Goal: Information Seeking & Learning: Learn about a topic

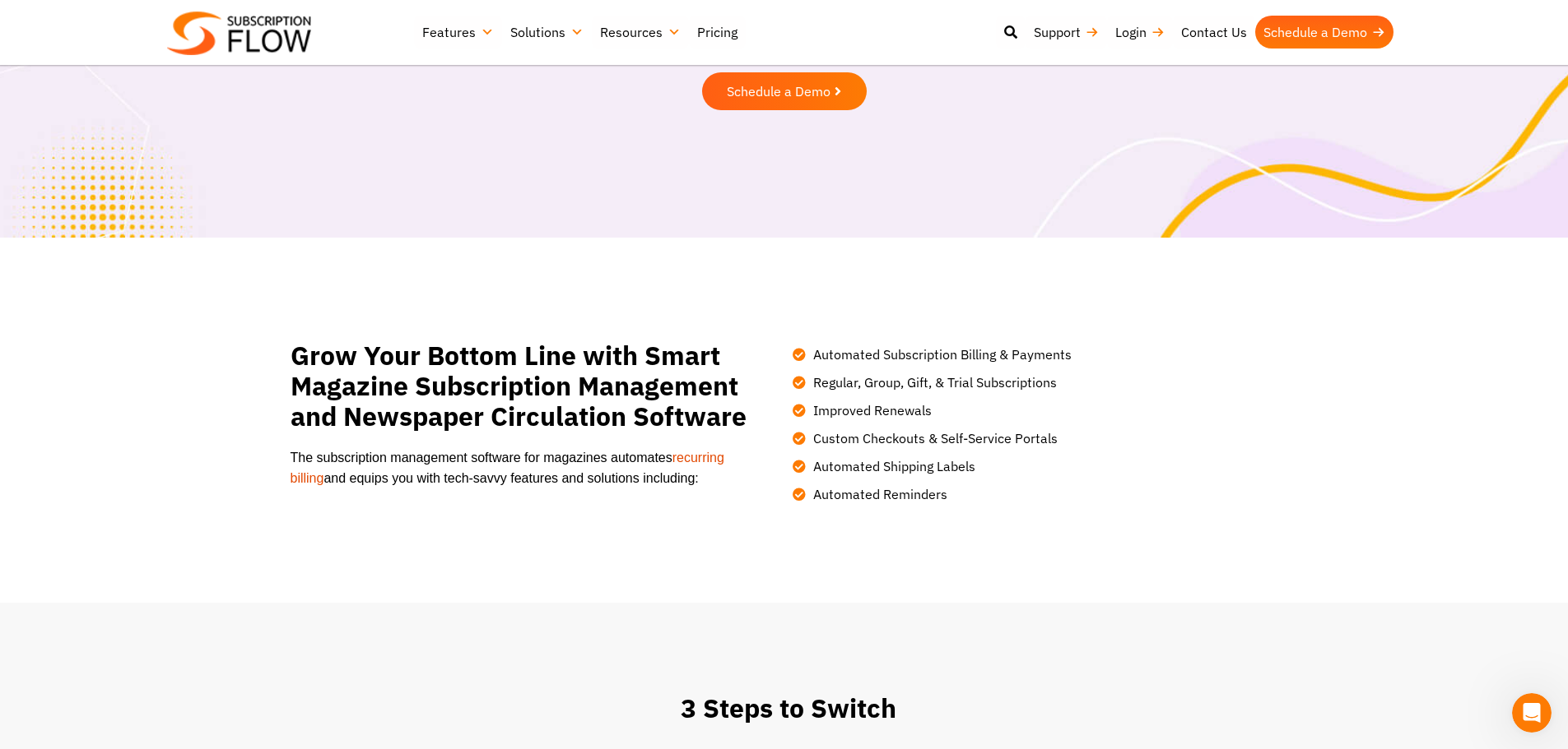
scroll to position [329, 0]
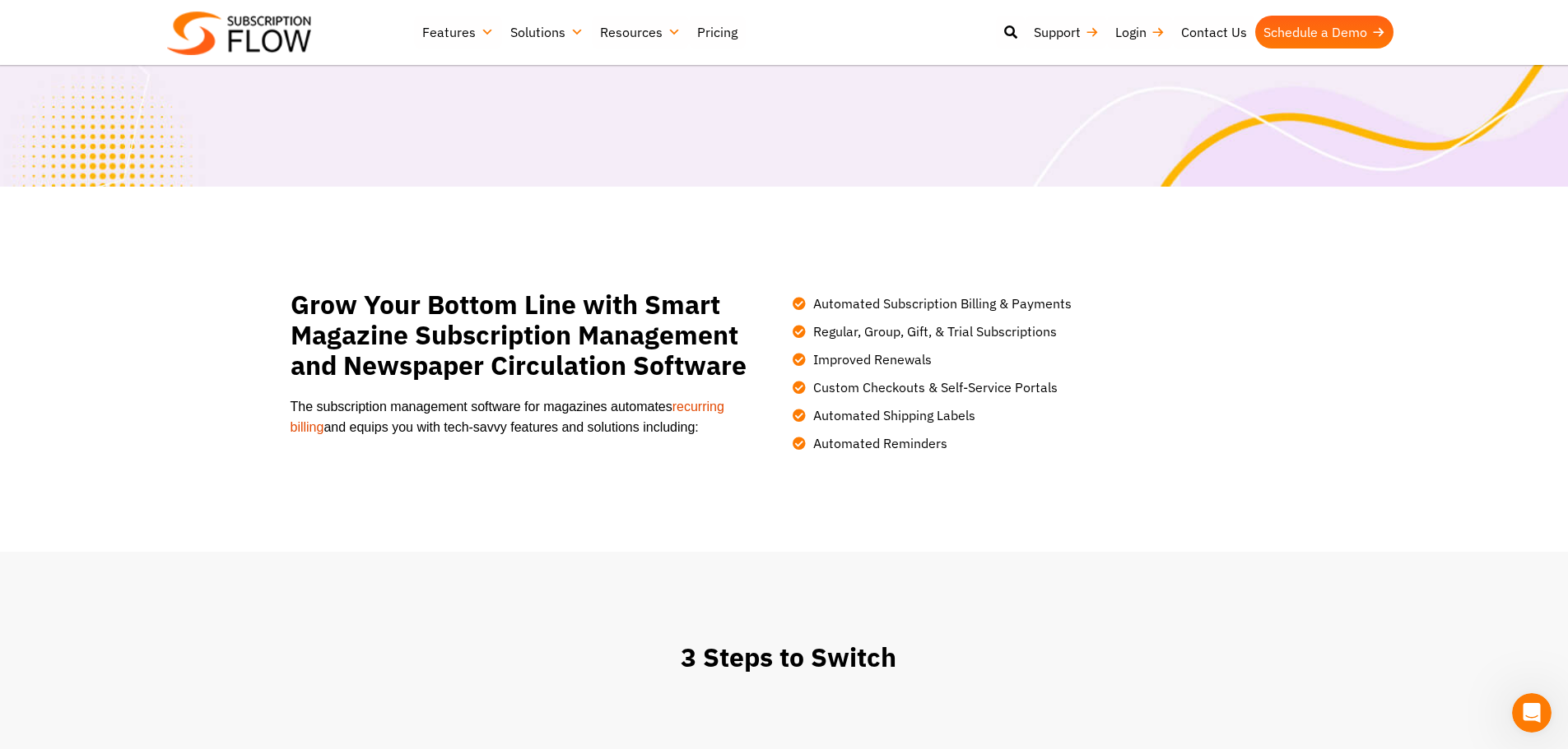
click at [977, 305] on span "Automated Subscription Billing & Payments" at bounding box center [940, 303] width 262 height 20
click at [933, 330] on span "Regular, Group, Gift, & Trial Subscriptions" at bounding box center [932, 331] width 247 height 20
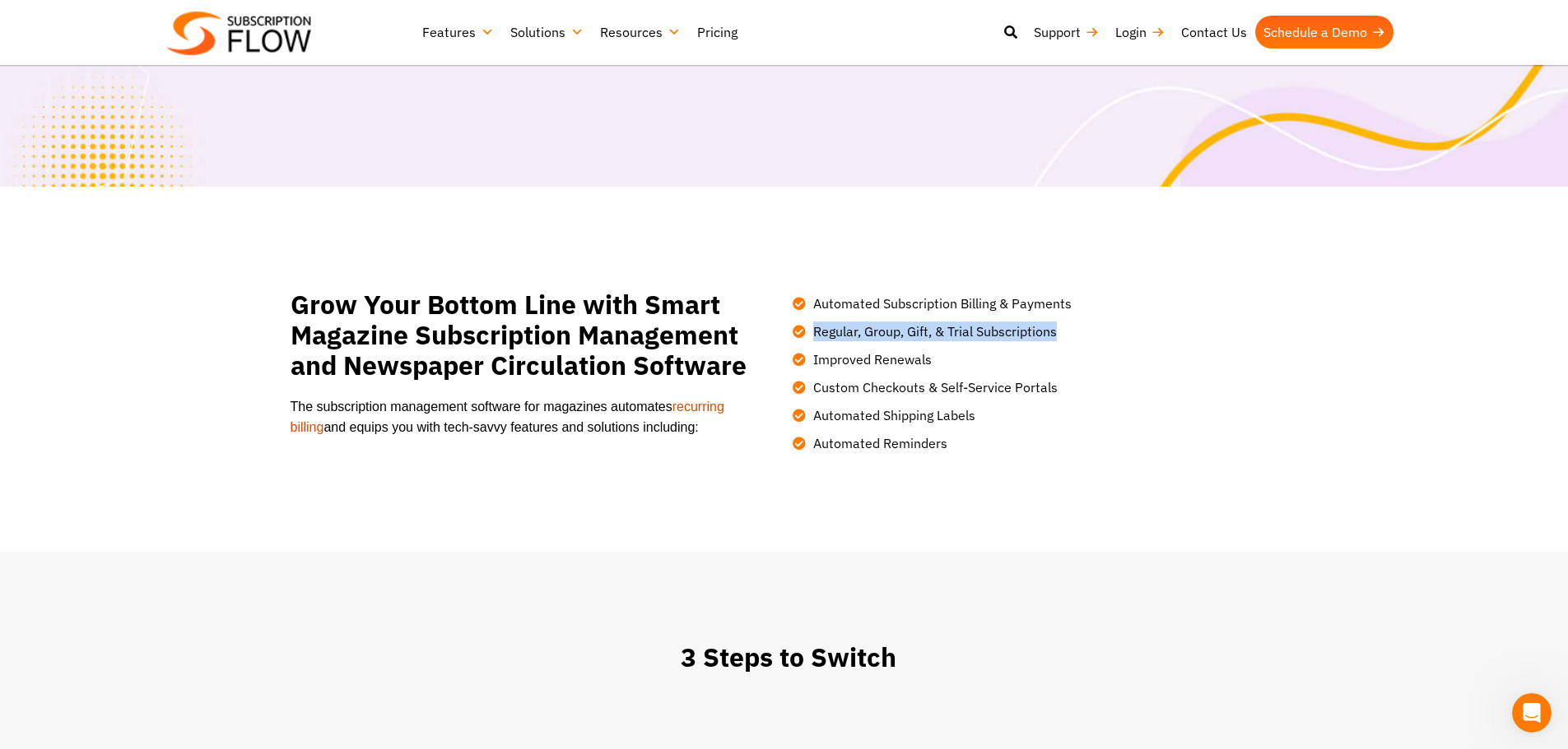
click at [933, 330] on span "Regular, Group, Gift, & Trial Subscriptions" at bounding box center [932, 331] width 247 height 20
click at [889, 366] on span "Improved Renewals" at bounding box center [870, 359] width 122 height 20
click at [891, 391] on span "Custom Checkouts & Self-Service Portals" at bounding box center [933, 387] width 248 height 20
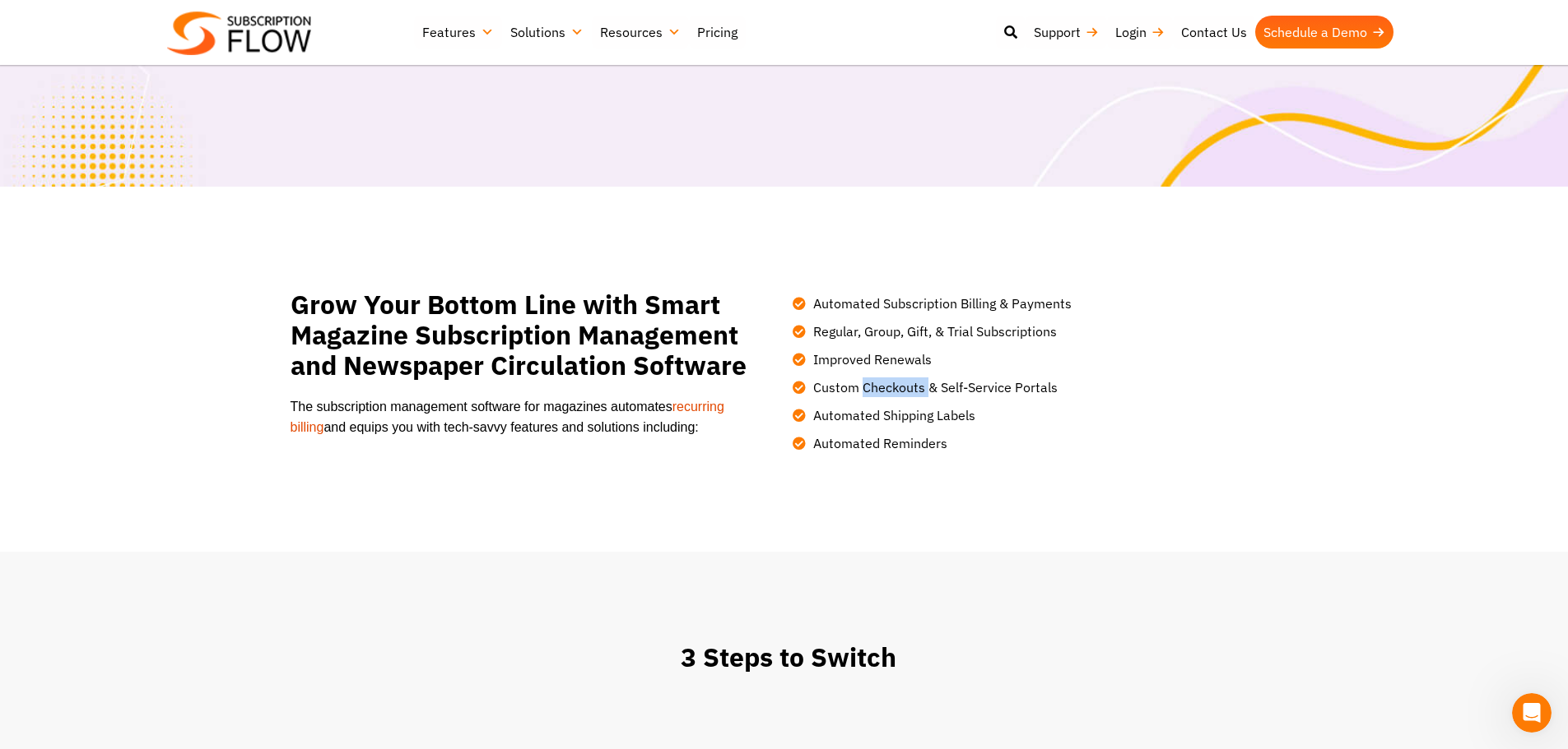
click at [891, 391] on span "Custom Checkouts & Self-Service Portals" at bounding box center [933, 387] width 248 height 20
click at [891, 421] on span "Automated Shipping Labels" at bounding box center [892, 415] width 166 height 20
click at [891, 422] on span "Automated Shipping Labels" at bounding box center [892, 415] width 166 height 20
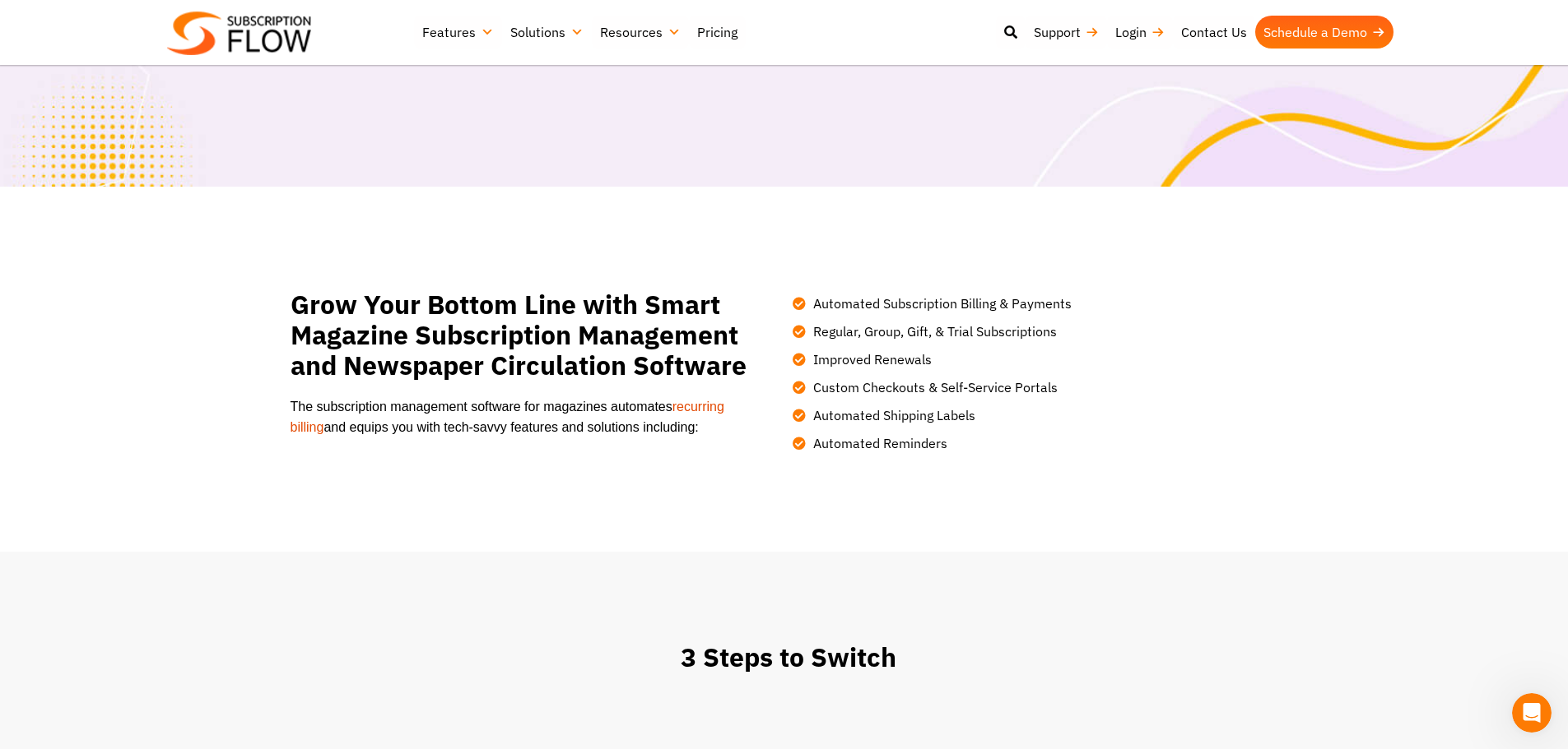
click at [889, 451] on span "Automated Reminders" at bounding box center [878, 443] width 138 height 20
click at [889, 452] on span "Automated Reminders" at bounding box center [878, 443] width 138 height 20
click at [893, 432] on li "Automated Reminders" at bounding box center [1031, 440] width 477 height 28
click at [975, 328] on span "Regular, Group, Gift, & Trial Subscriptions" at bounding box center [932, 331] width 247 height 20
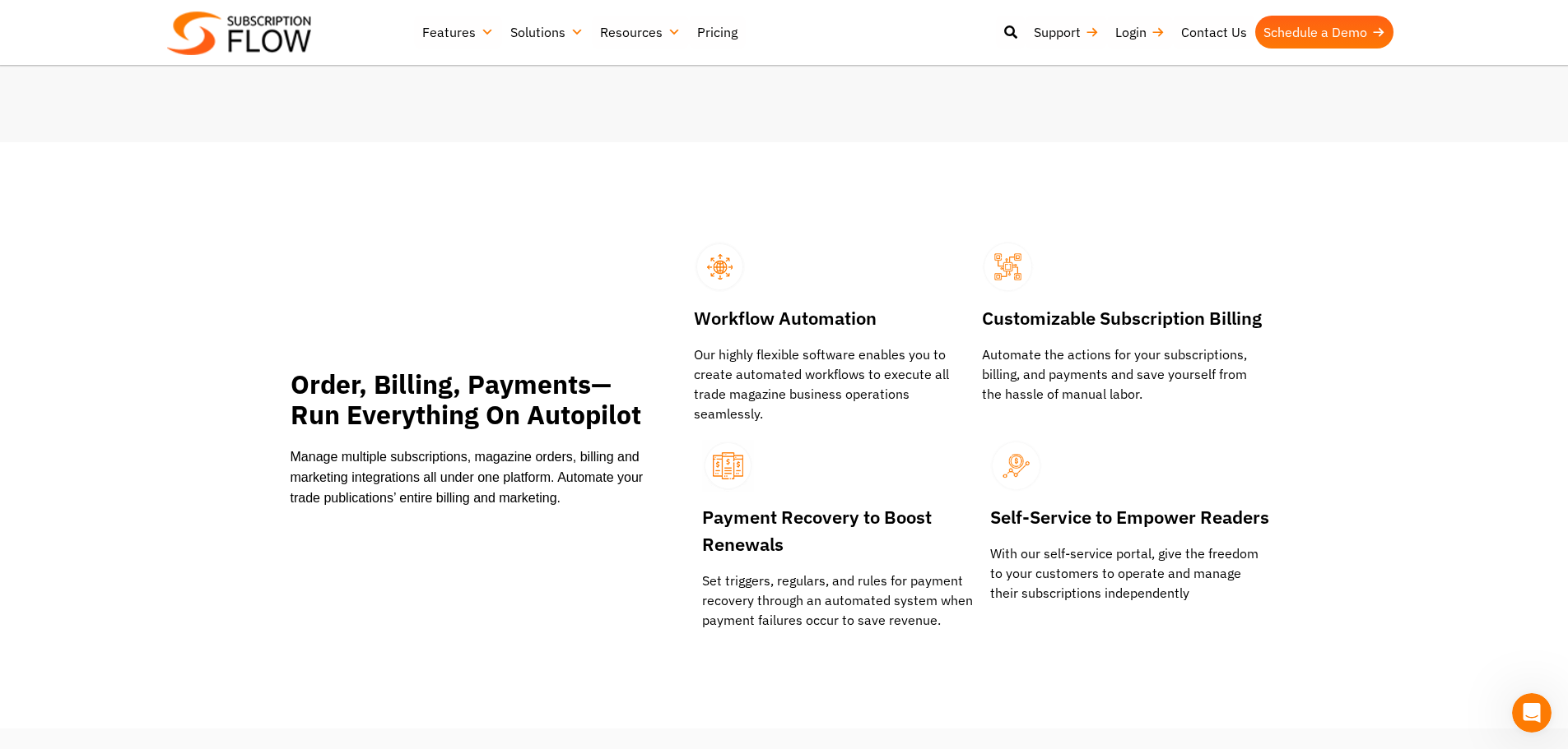
scroll to position [2139, 0]
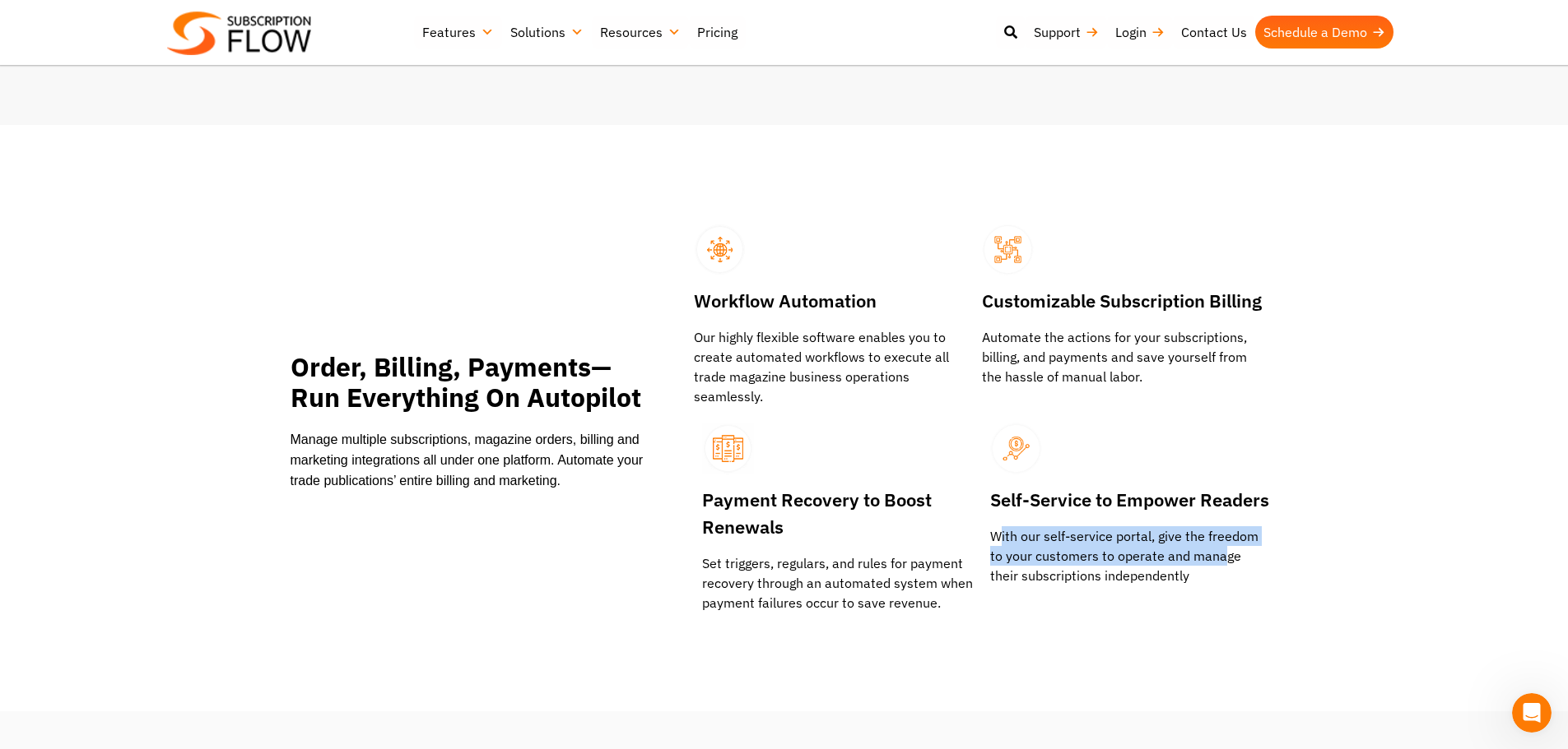
drag, startPoint x: 1000, startPoint y: 577, endPoint x: 1223, endPoint y: 584, distance: 223.1
click at [1223, 584] on p "With our self-service portal, give the freedom to your customers to operate and…" at bounding box center [1130, 556] width 280 height 59
drag, startPoint x: 1073, startPoint y: 568, endPoint x: 1105, endPoint y: 606, distance: 49.7
click at [1105, 586] on p "With our self-service portal, give the freedom to your customers to operate and…" at bounding box center [1130, 556] width 280 height 59
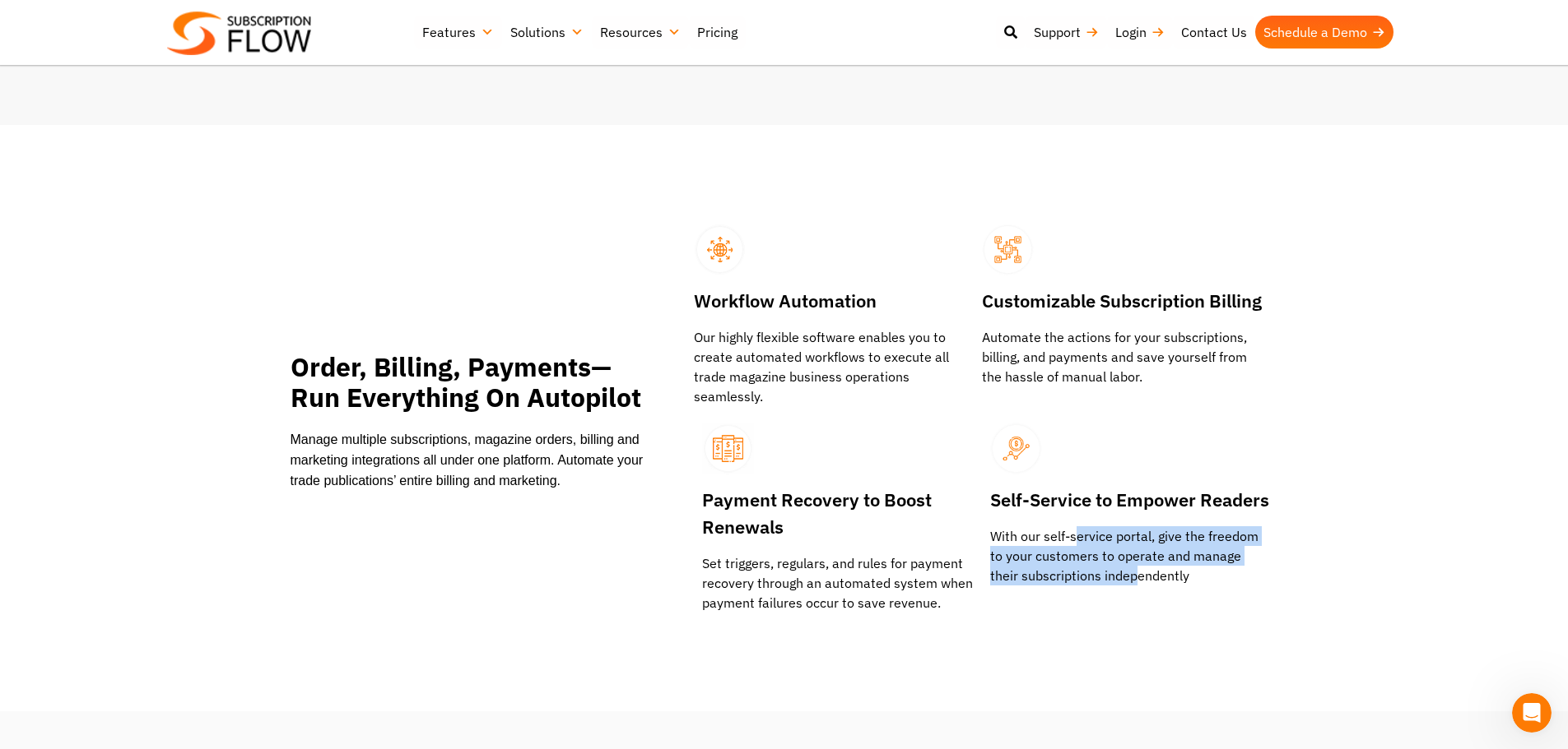
click at [1105, 586] on p "With our self-service portal, give the freedom to your customers to operate and…" at bounding box center [1130, 556] width 280 height 59
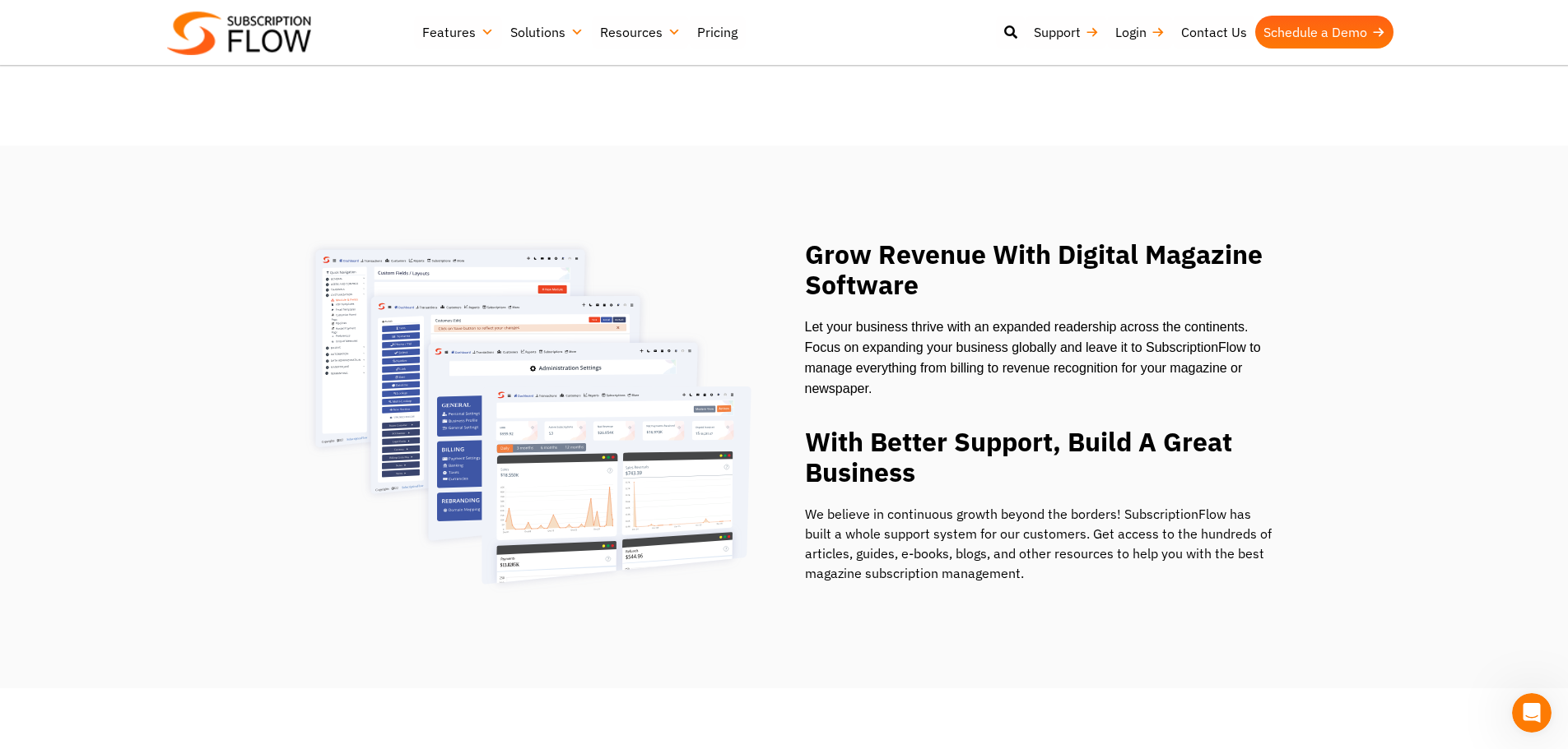
scroll to position [2797, 0]
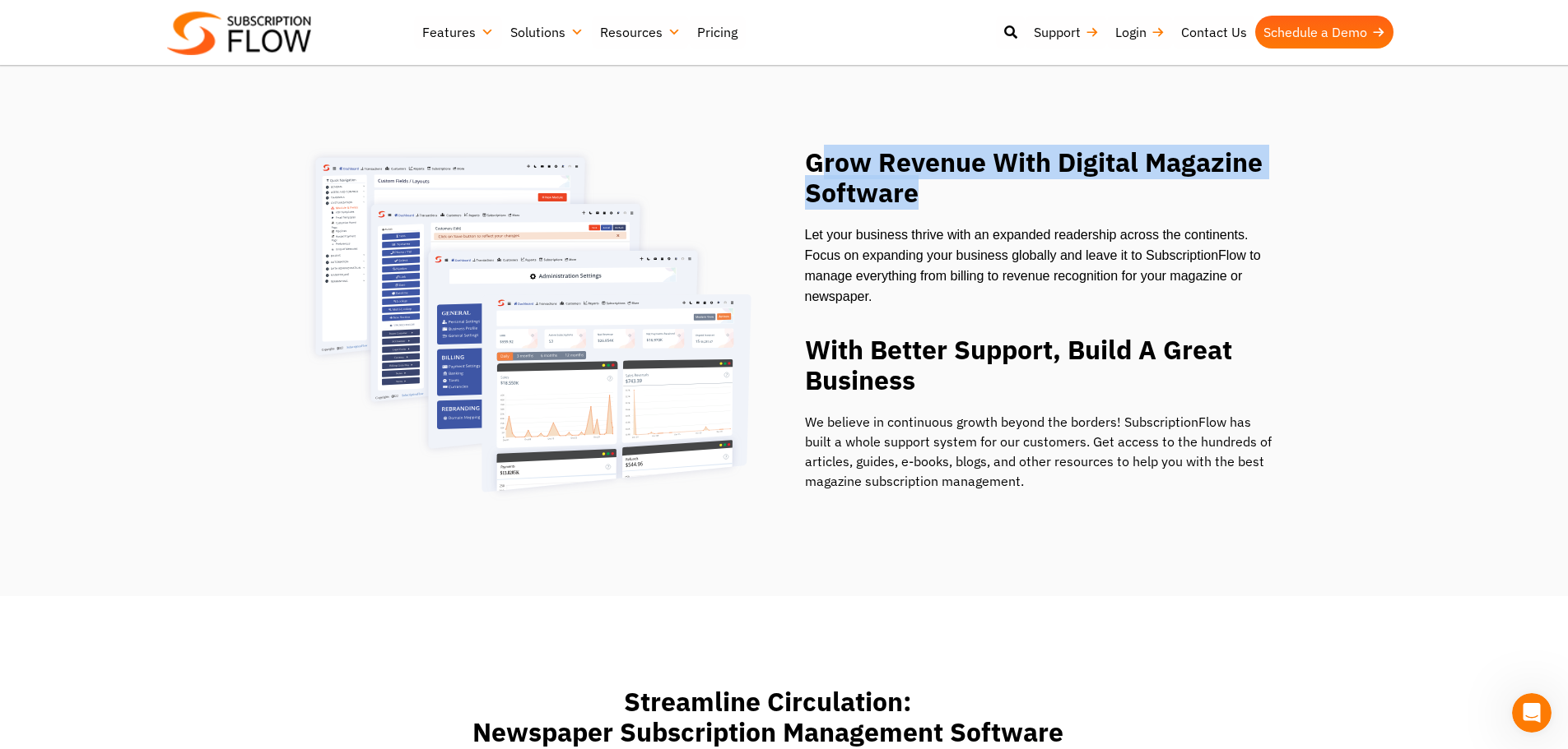
drag, startPoint x: 825, startPoint y: 161, endPoint x: 1050, endPoint y: 189, distance: 226.7
click at [1050, 189] on h2 "Grow Revenue With Digital Magazine Software" at bounding box center [1041, 177] width 473 height 61
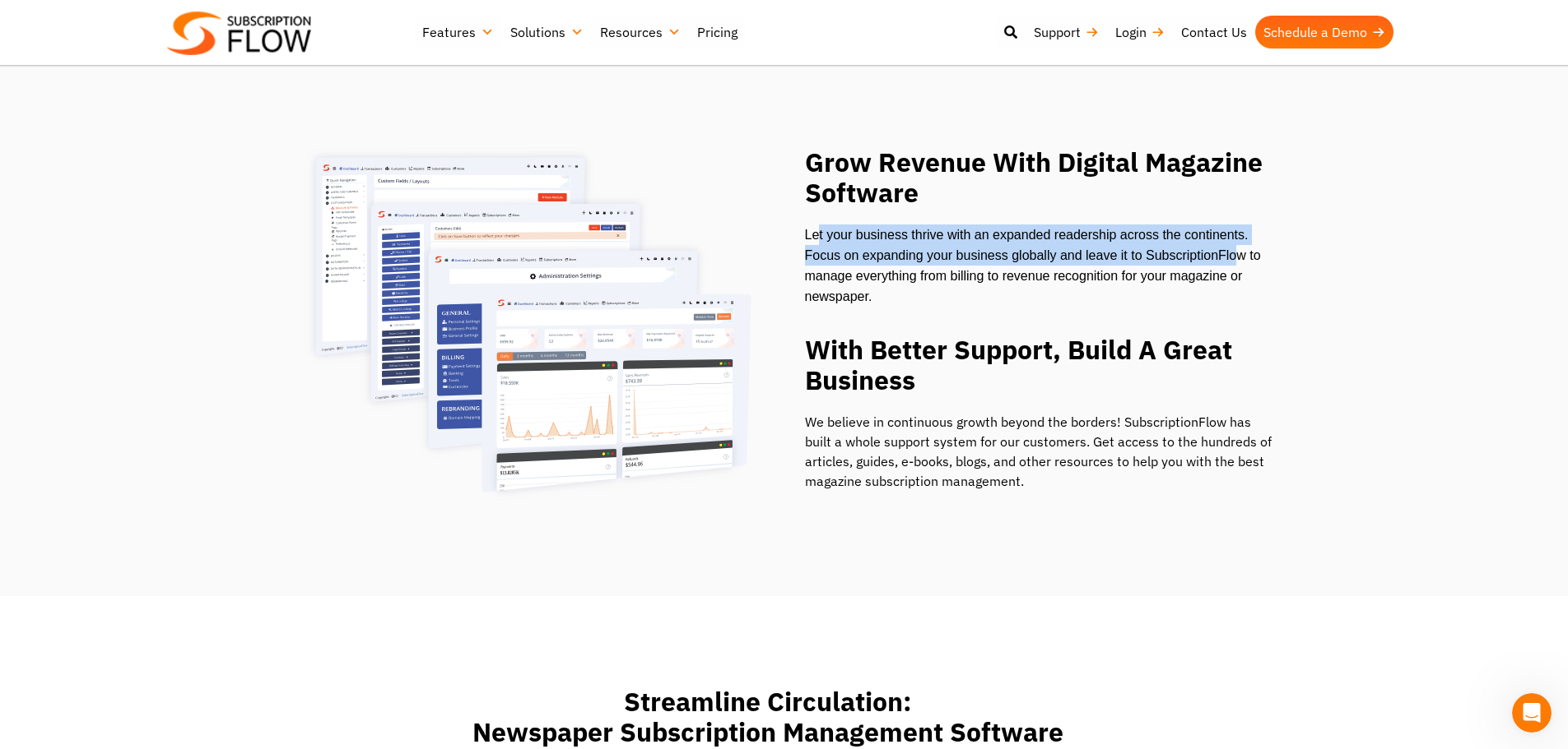
drag, startPoint x: 819, startPoint y: 244, endPoint x: 1233, endPoint y: 267, distance: 414.6
click at [1233, 267] on span "Let your business thrive with an expanded readership across the continents. Foc…" at bounding box center [1032, 266] width 456 height 76
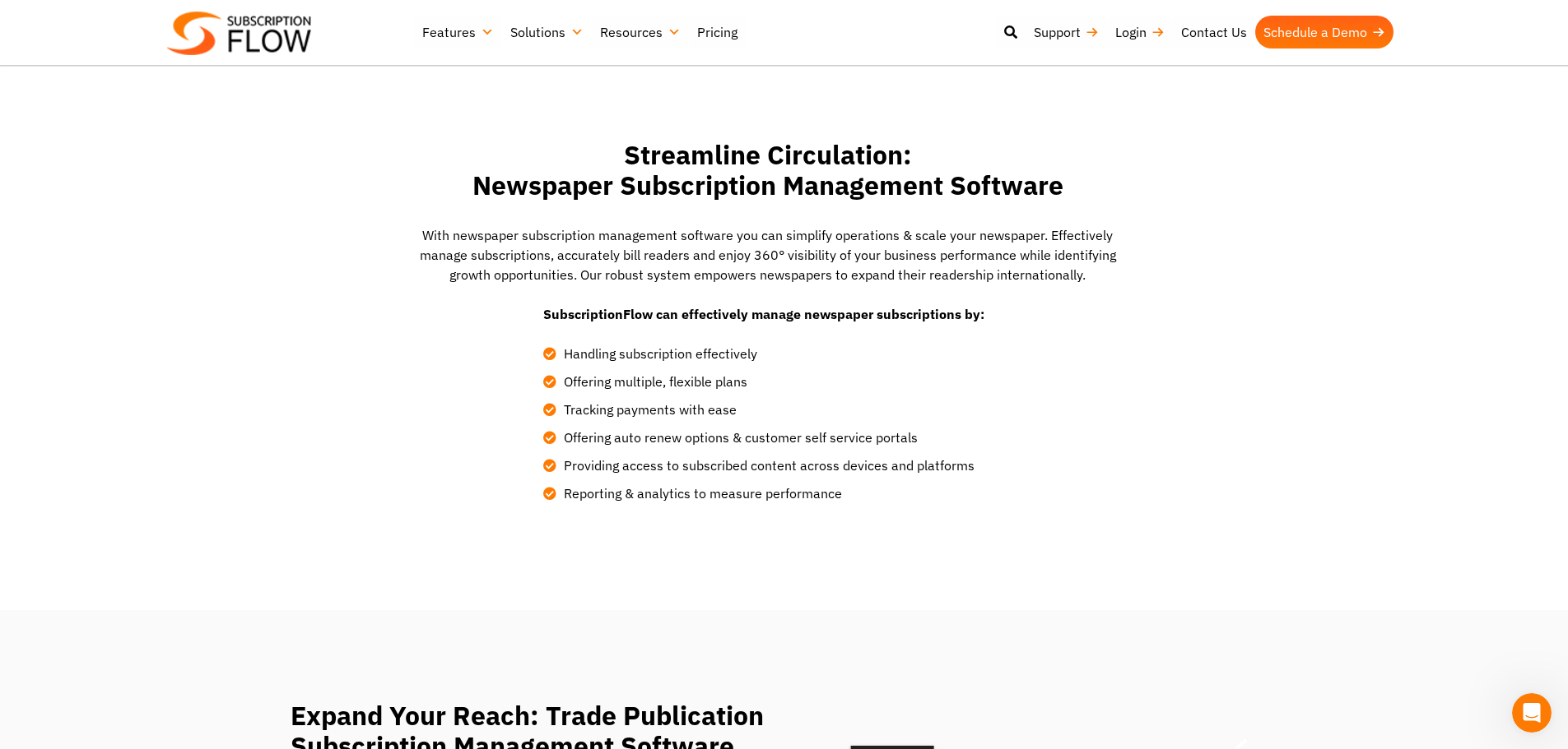
scroll to position [3373, 0]
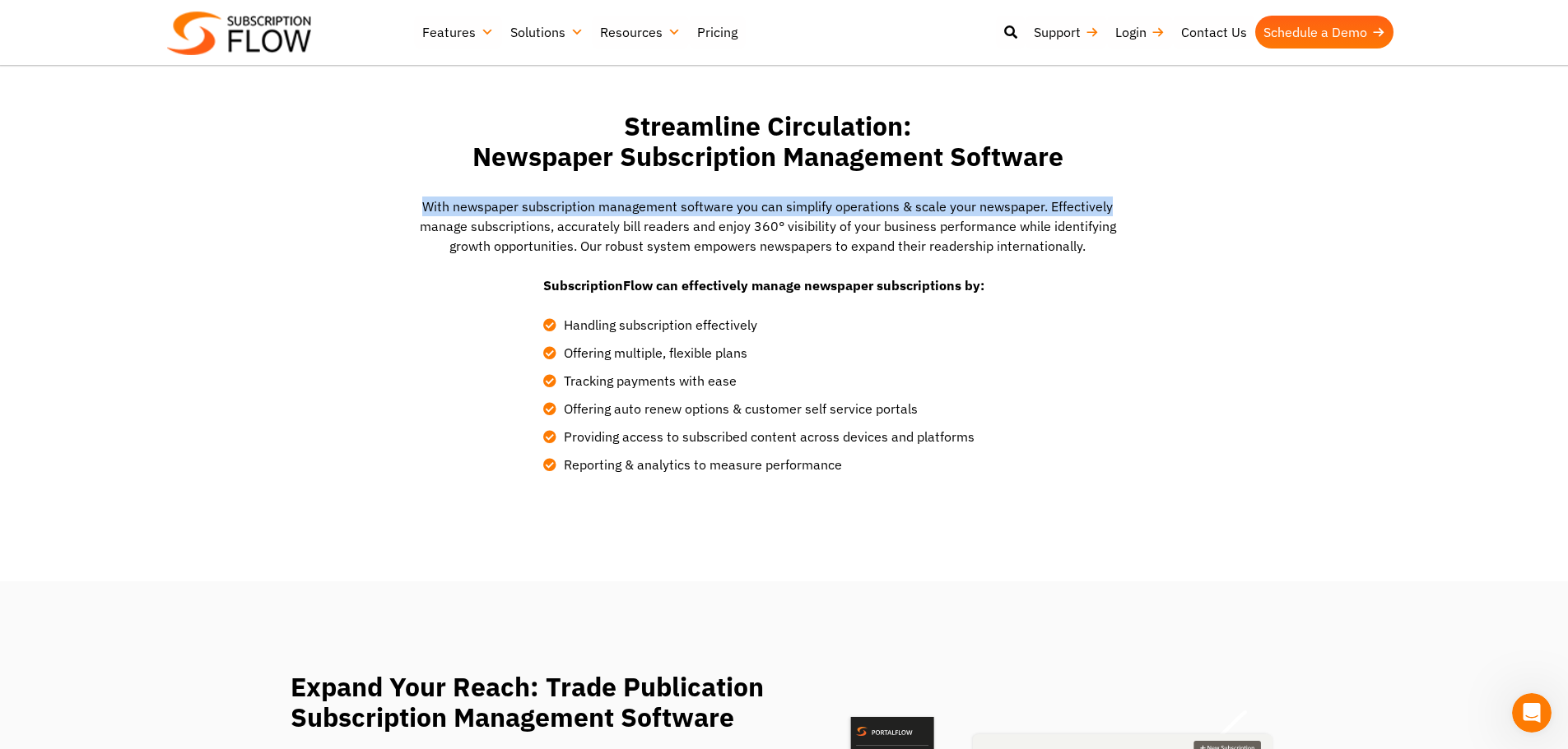
drag, startPoint x: 431, startPoint y: 218, endPoint x: 1111, endPoint y: 213, distance: 680.0
click at [1111, 213] on p "With newspaper subscription management software you can simplify operations & s…" at bounding box center [768, 226] width 724 height 59
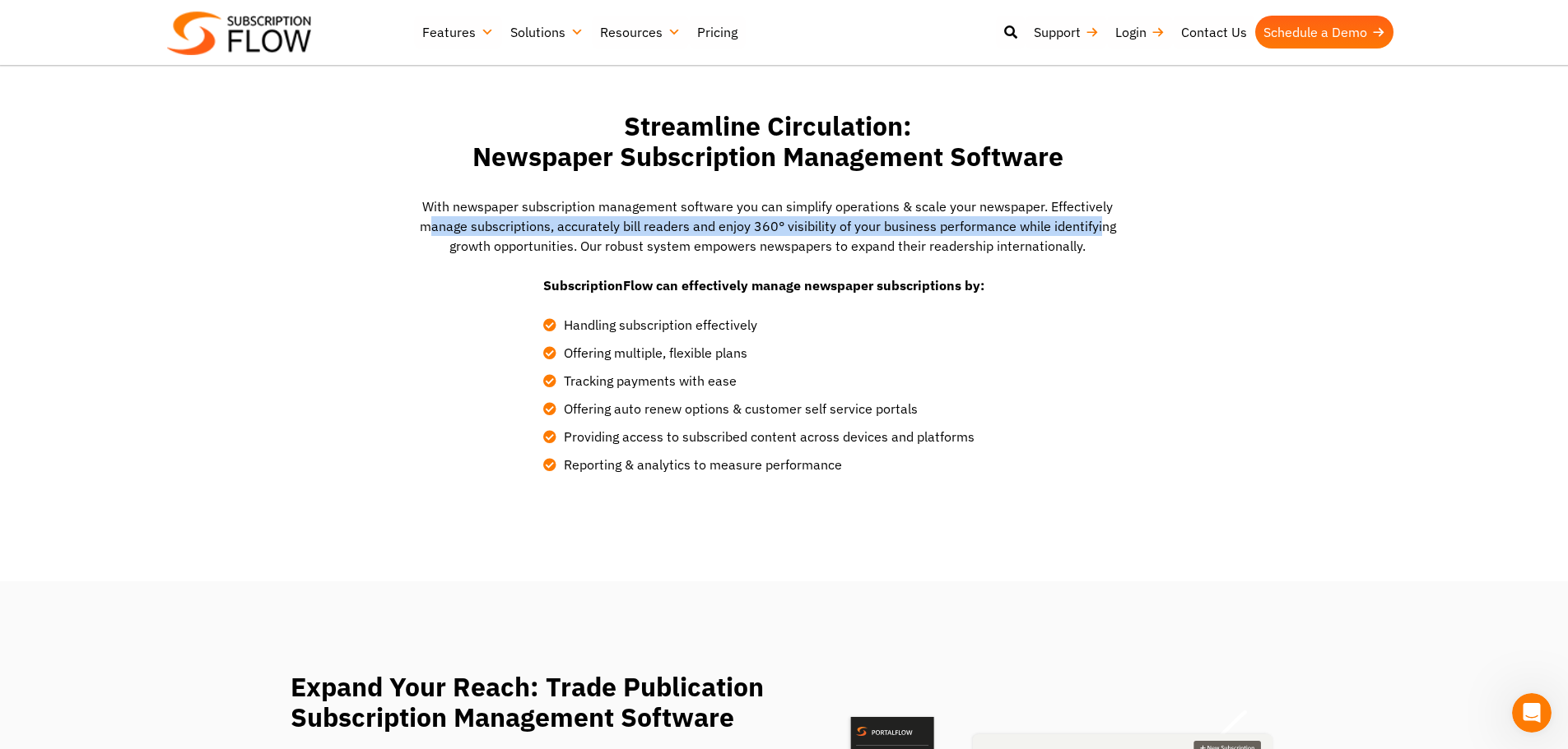
drag, startPoint x: 435, startPoint y: 227, endPoint x: 1098, endPoint y: 239, distance: 663.1
click at [1098, 239] on p "With newspaper subscription management software you can simplify operations & s…" at bounding box center [768, 226] width 724 height 59
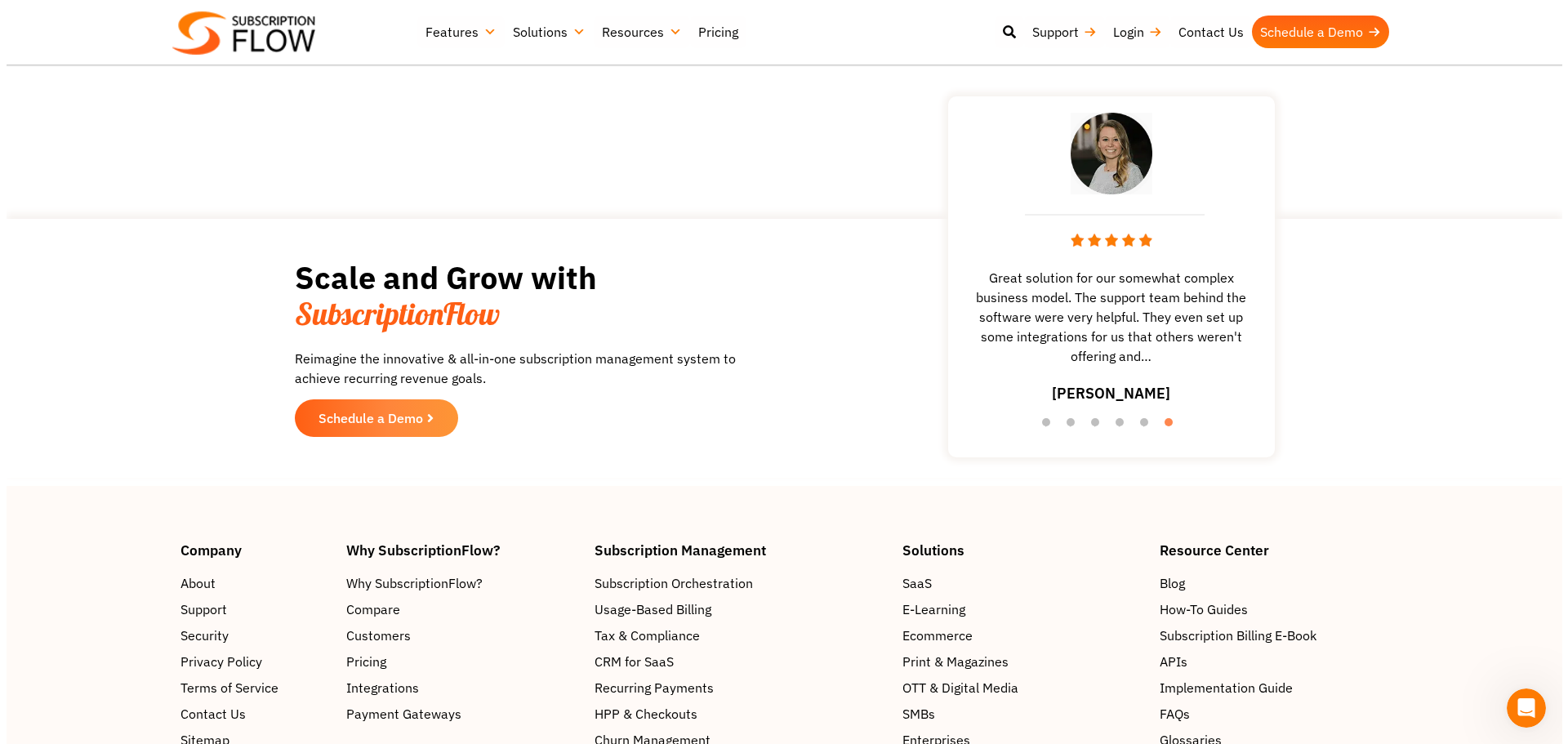
scroll to position [4494, 0]
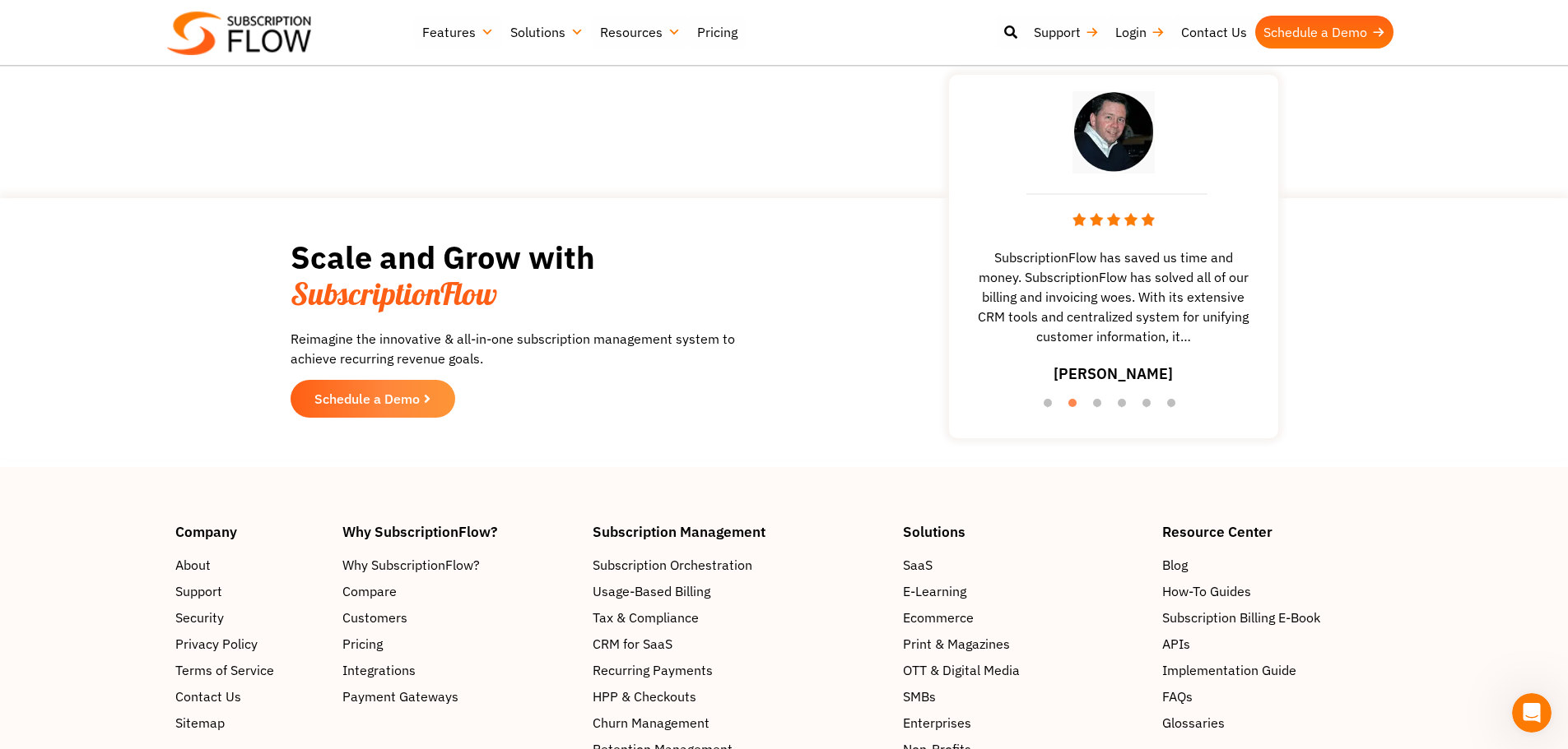
click at [391, 432] on div "Scale and Grow with SubscriptionFlow Reimagine the innovative & all-in-one subs…" at bounding box center [537, 329] width 494 height 245
click at [381, 406] on span "Schedule a Demo" at bounding box center [366, 399] width 116 height 15
